Goal: Task Accomplishment & Management: Use online tool/utility

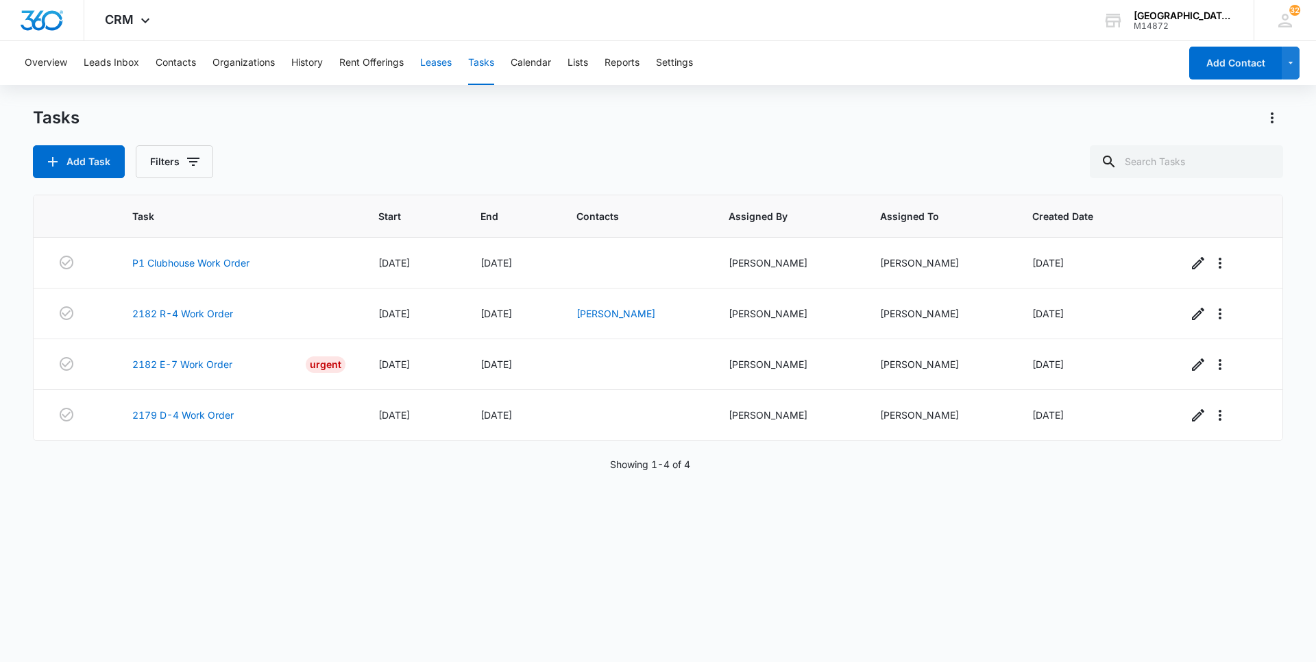
click at [452, 63] on button "Leases" at bounding box center [436, 63] width 32 height 44
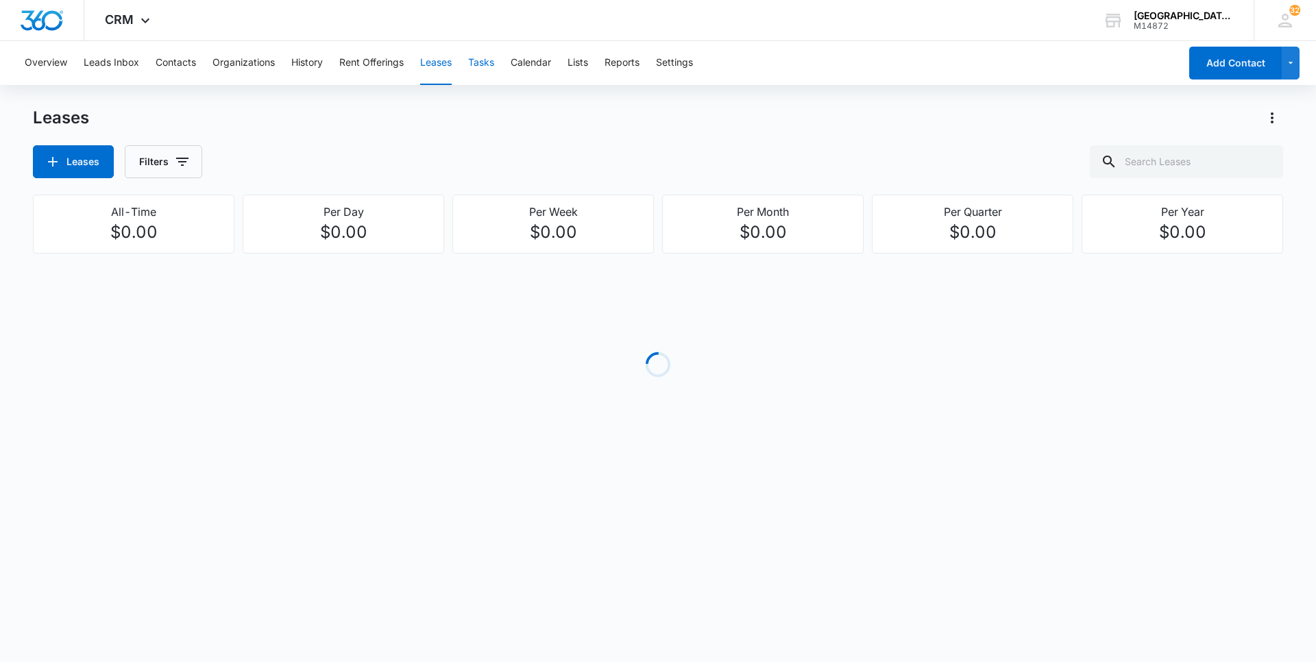
click at [472, 69] on button "Tasks" at bounding box center [481, 63] width 26 height 44
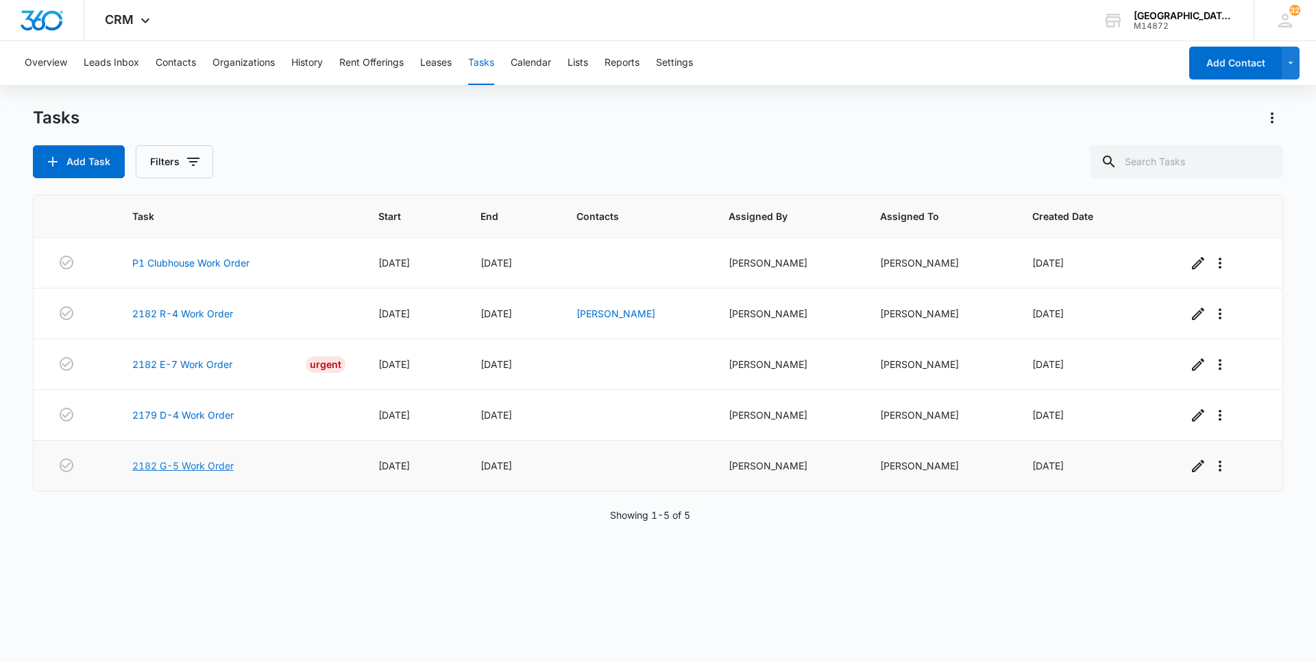
click at [189, 466] on link "2182 G-5 Work Order" at bounding box center [182, 466] width 101 height 14
